Goal: Find specific page/section: Find specific page/section

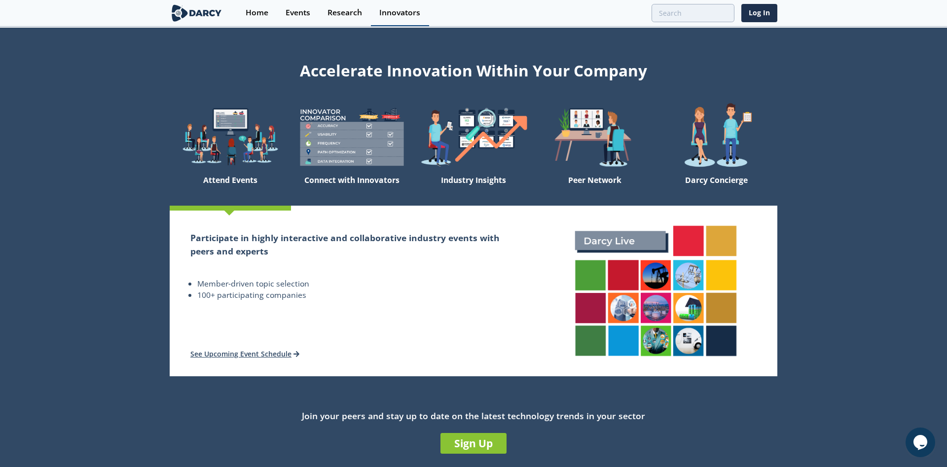
click at [404, 9] on div "Innovators" at bounding box center [399, 13] width 41 height 8
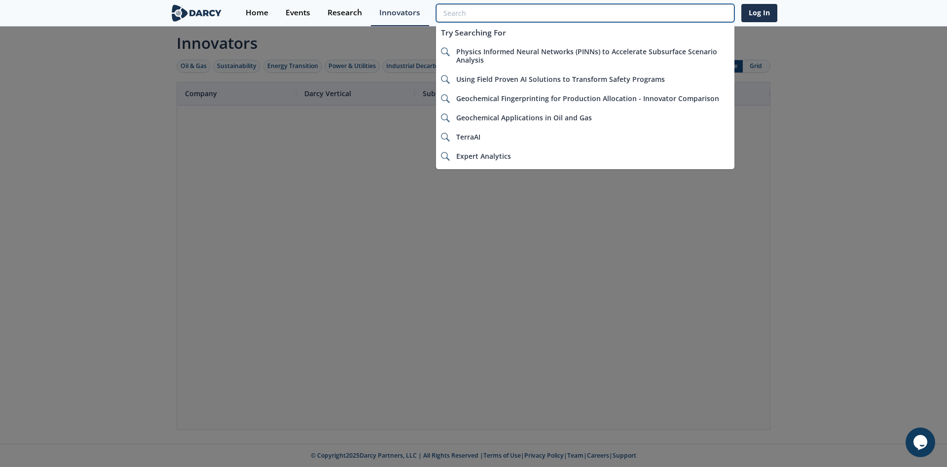
click at [684, 16] on input "search" at bounding box center [585, 13] width 298 height 18
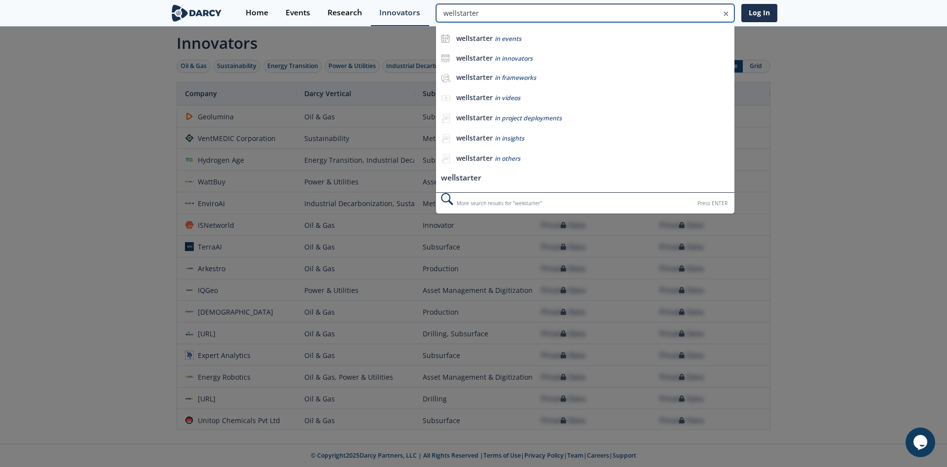
type input "wellstarter"
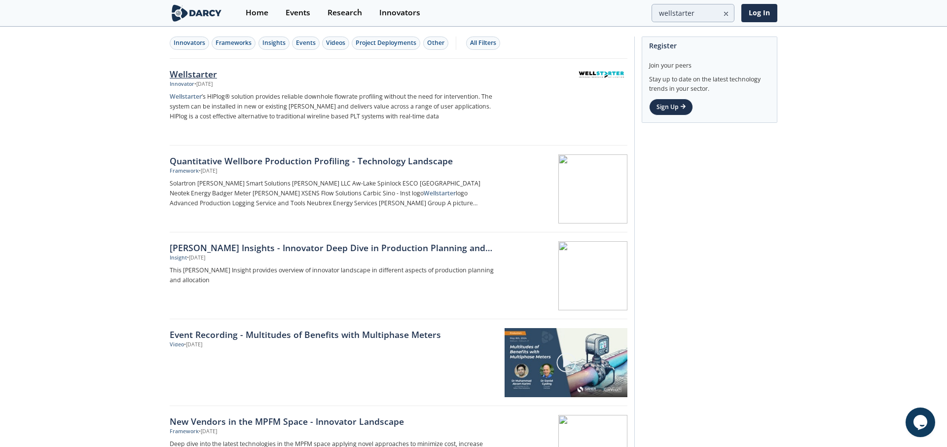
click at [187, 74] on div "Wellstarter" at bounding box center [333, 74] width 326 height 13
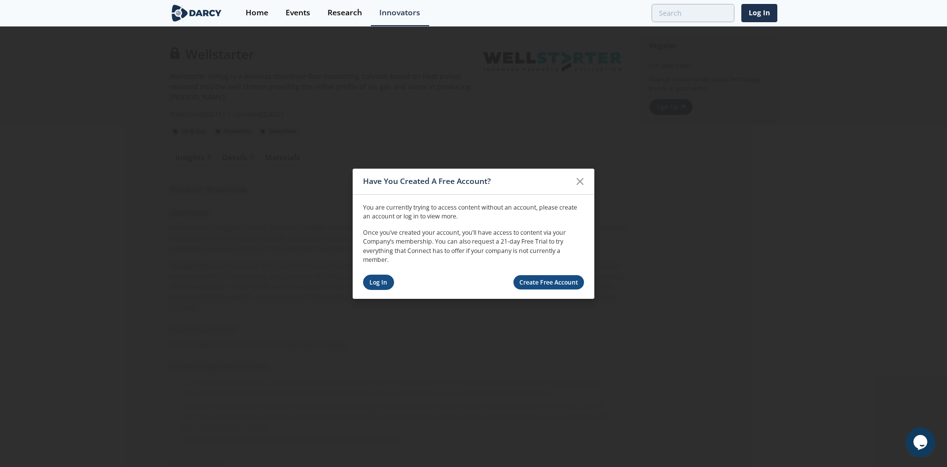
click at [367, 284] on link "Log In" at bounding box center [378, 282] width 31 height 15
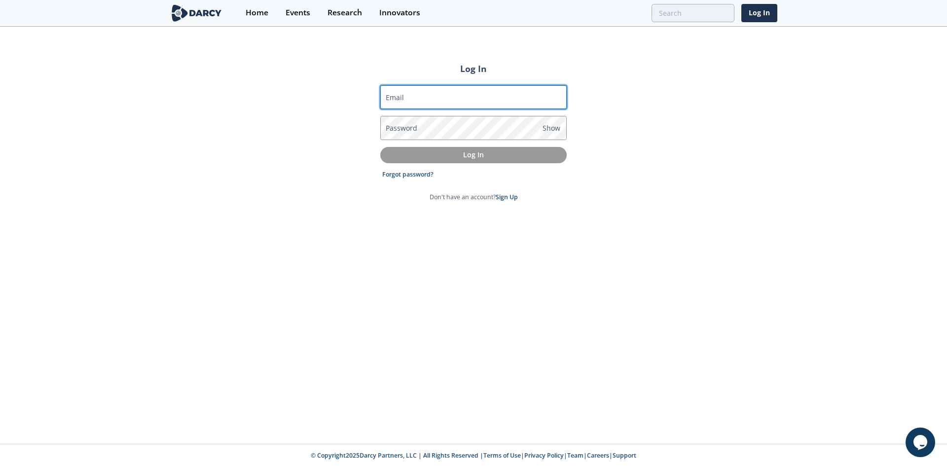
click at [427, 97] on input "Email" at bounding box center [473, 97] width 186 height 24
type input "[PERSON_NAME][EMAIL_ADDRESS][PERSON_NAME][DOMAIN_NAME]"
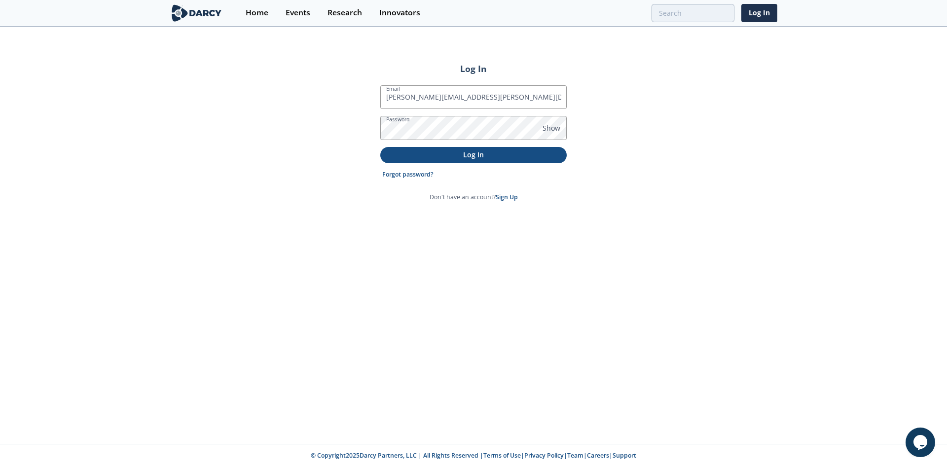
click at [464, 154] on p "Log In" at bounding box center [473, 154] width 173 height 10
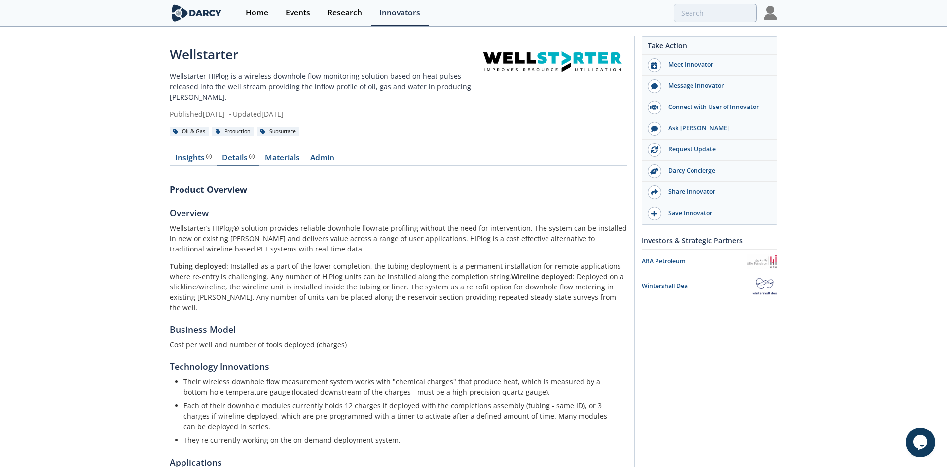
click at [236, 160] on div "Details" at bounding box center [238, 158] width 33 height 8
click at [283, 154] on link "Materials" at bounding box center [281, 160] width 45 height 12
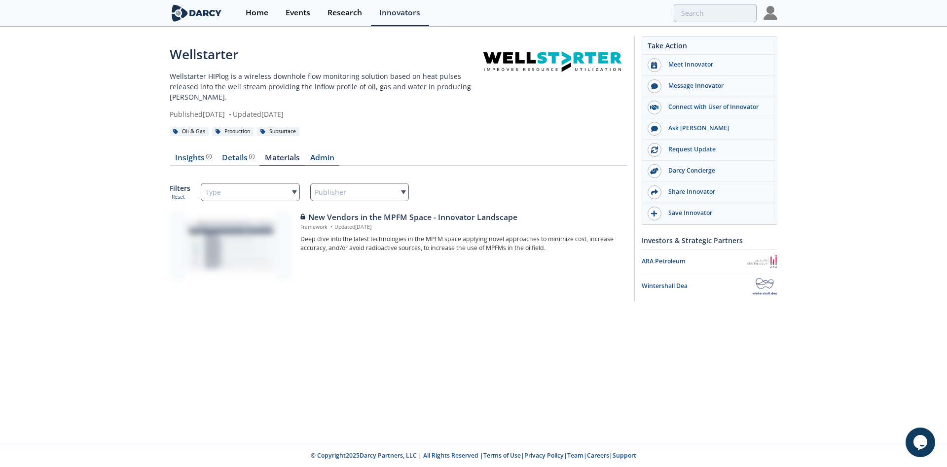
click at [316, 156] on link "Admin" at bounding box center [322, 160] width 35 height 12
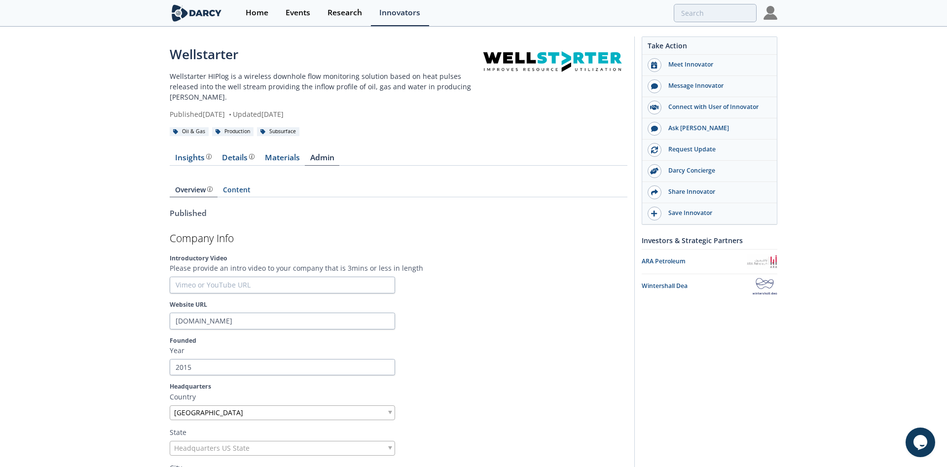
click at [771, 20] on img at bounding box center [770, 13] width 14 height 14
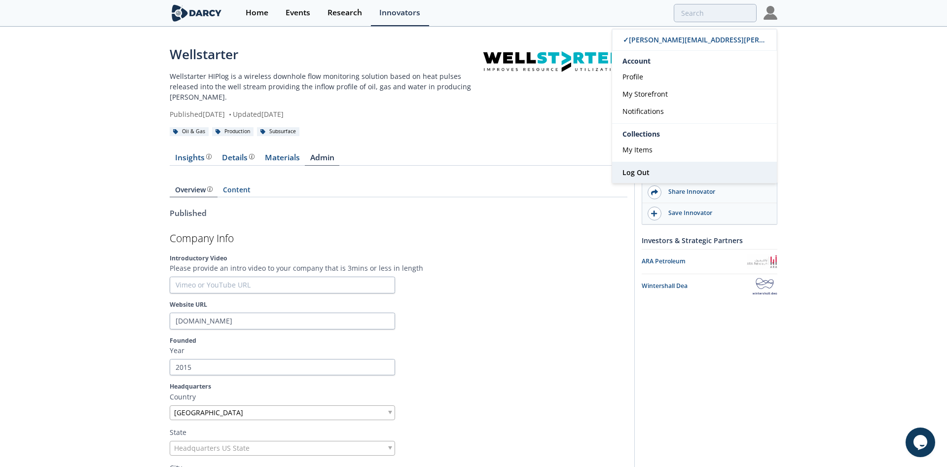
click at [634, 168] on span "Log Out" at bounding box center [635, 172] width 27 height 9
